Goal: Transaction & Acquisition: Purchase product/service

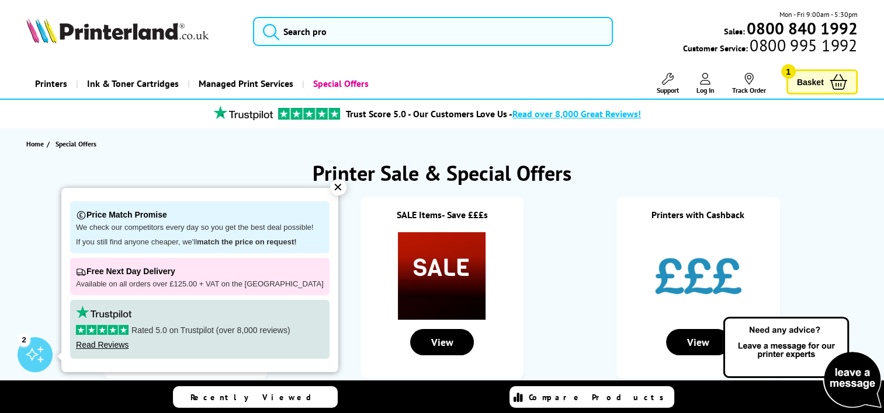
click at [826, 86] on link "Basket 1" at bounding box center [821, 81] width 71 height 25
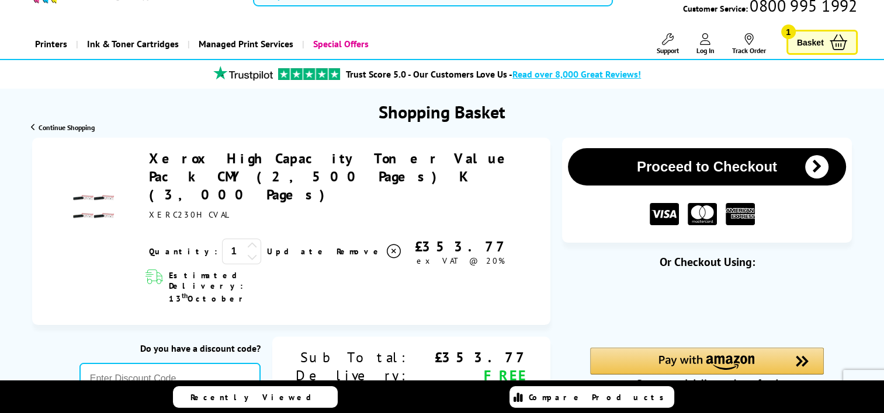
scroll to position [40, 0]
click at [243, 363] on input "text" at bounding box center [169, 379] width 181 height 32
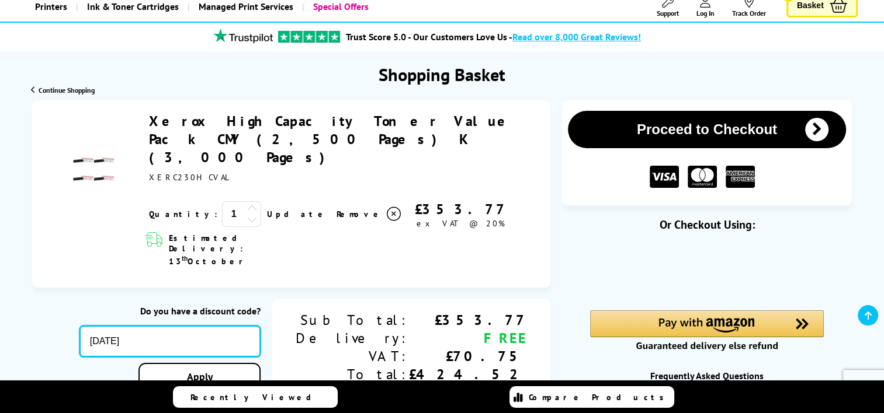
scroll to position [79, 0]
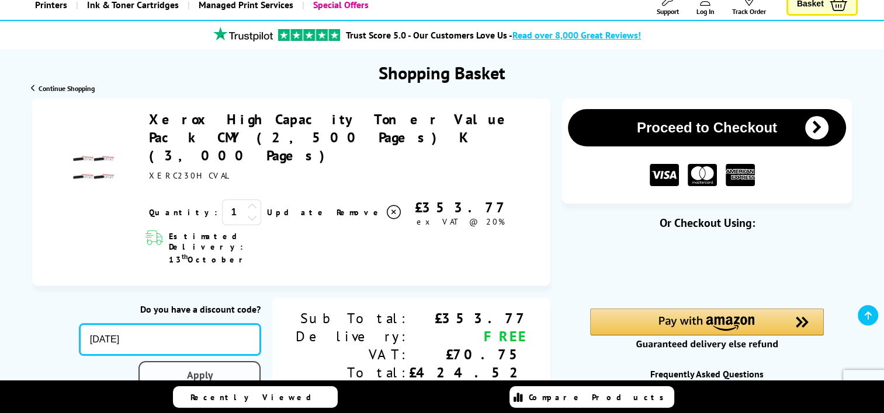
type input "[DATE]"
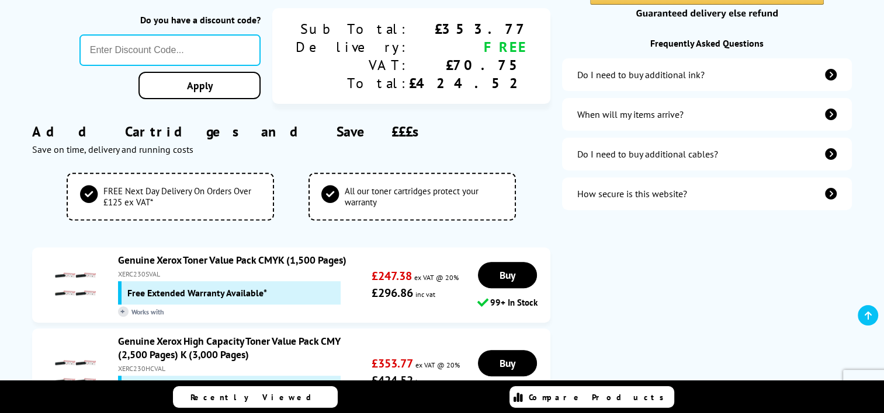
scroll to position [411, 0]
click at [380, 126] on div "Add Cartridges and Save £££s Save on time, delivery and running costs" at bounding box center [291, 139] width 518 height 68
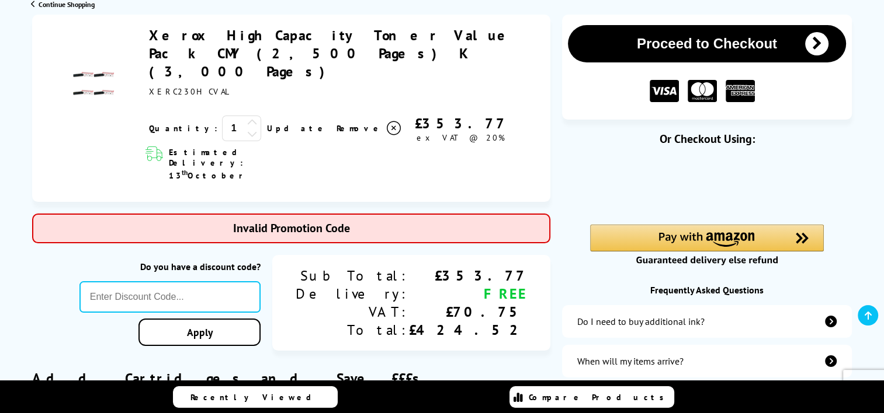
scroll to position [0, 0]
